Goal: Information Seeking & Learning: Learn about a topic

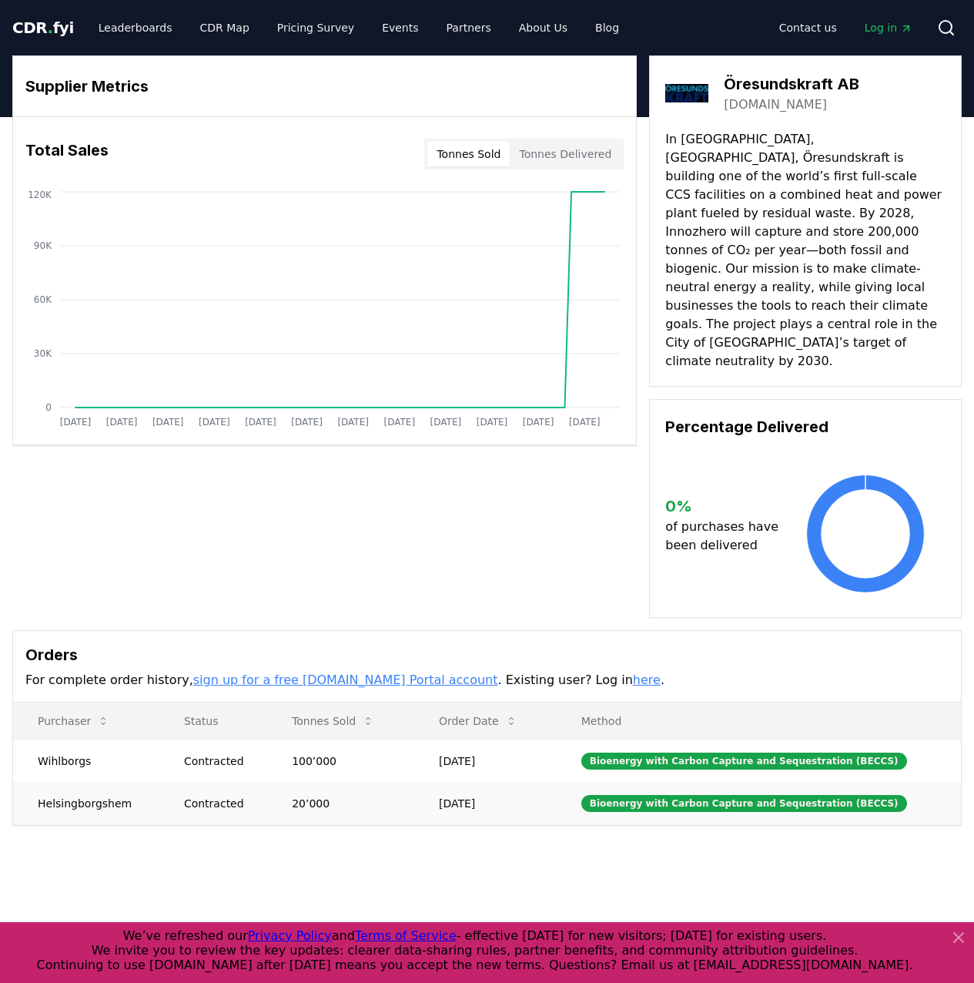
click at [80, 782] on td "Helsingborgshem" at bounding box center [86, 803] width 146 height 42
copy td "Helsingborgshem"
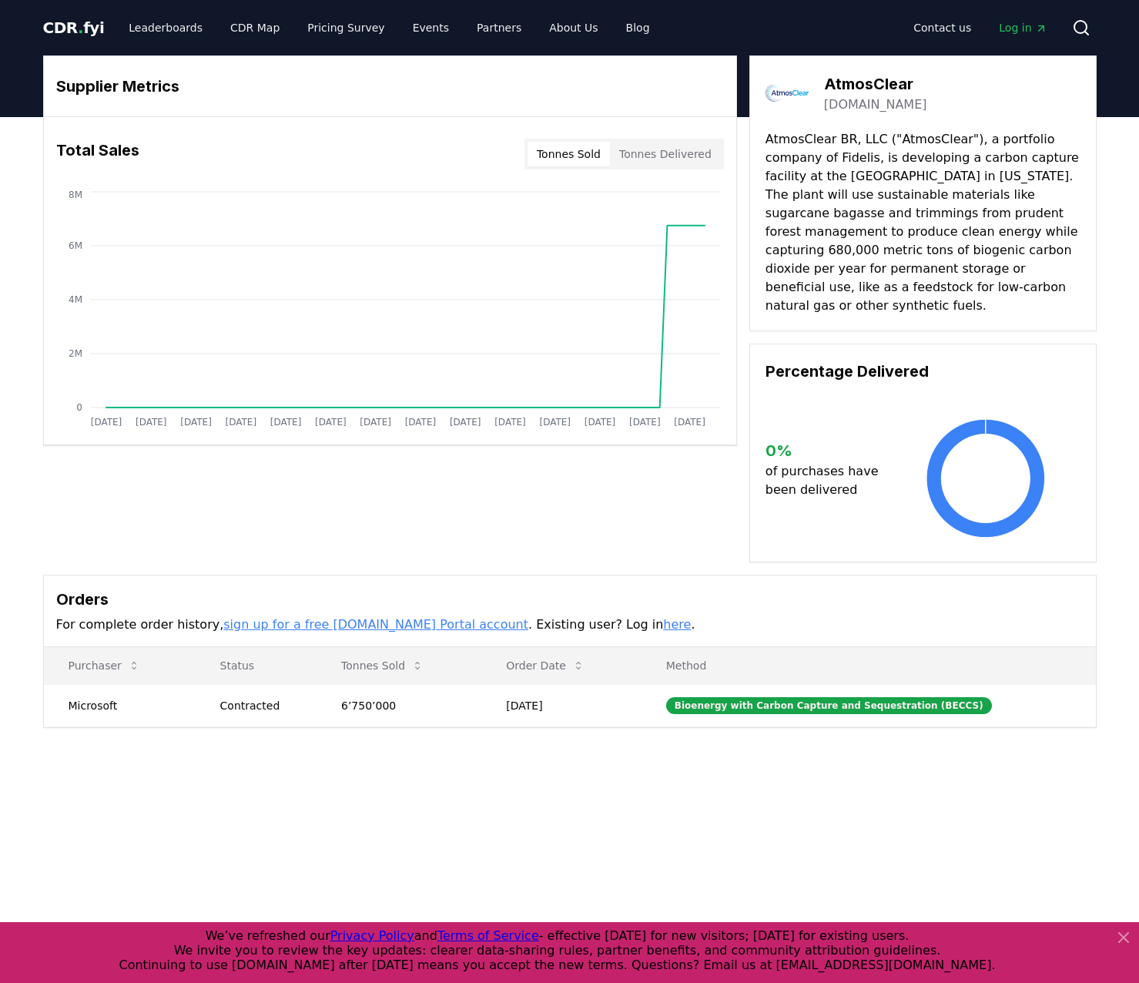
drag, startPoint x: 887, startPoint y: 206, endPoint x: 1080, endPoint y: 288, distance: 209.8
click at [887, 206] on p "AtmosClear BR, LLC ("AtmosClear"), a portfolio company of Fidelis, is developin…" at bounding box center [922, 222] width 315 height 185
